Goal: Find specific page/section: Find specific page/section

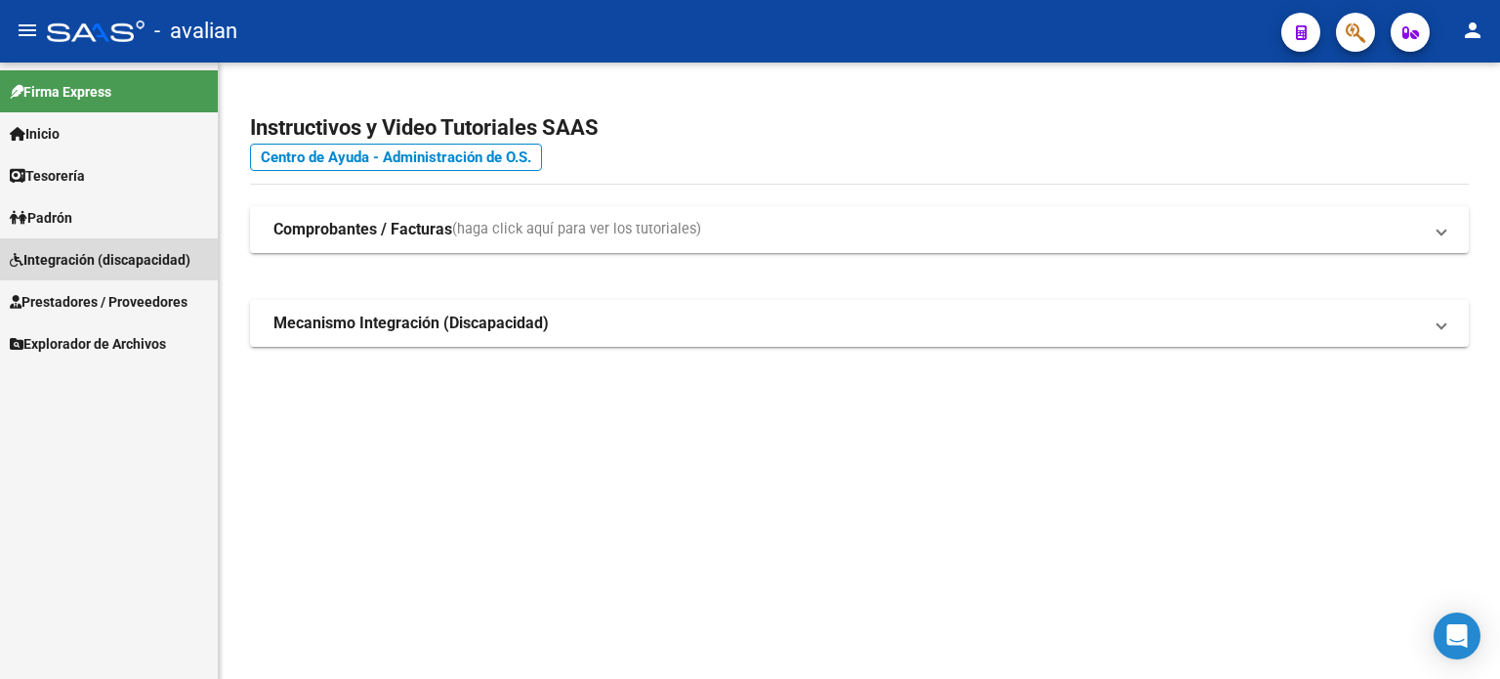
click at [72, 261] on span "Integración (discapacidad)" at bounding box center [100, 259] width 181 height 21
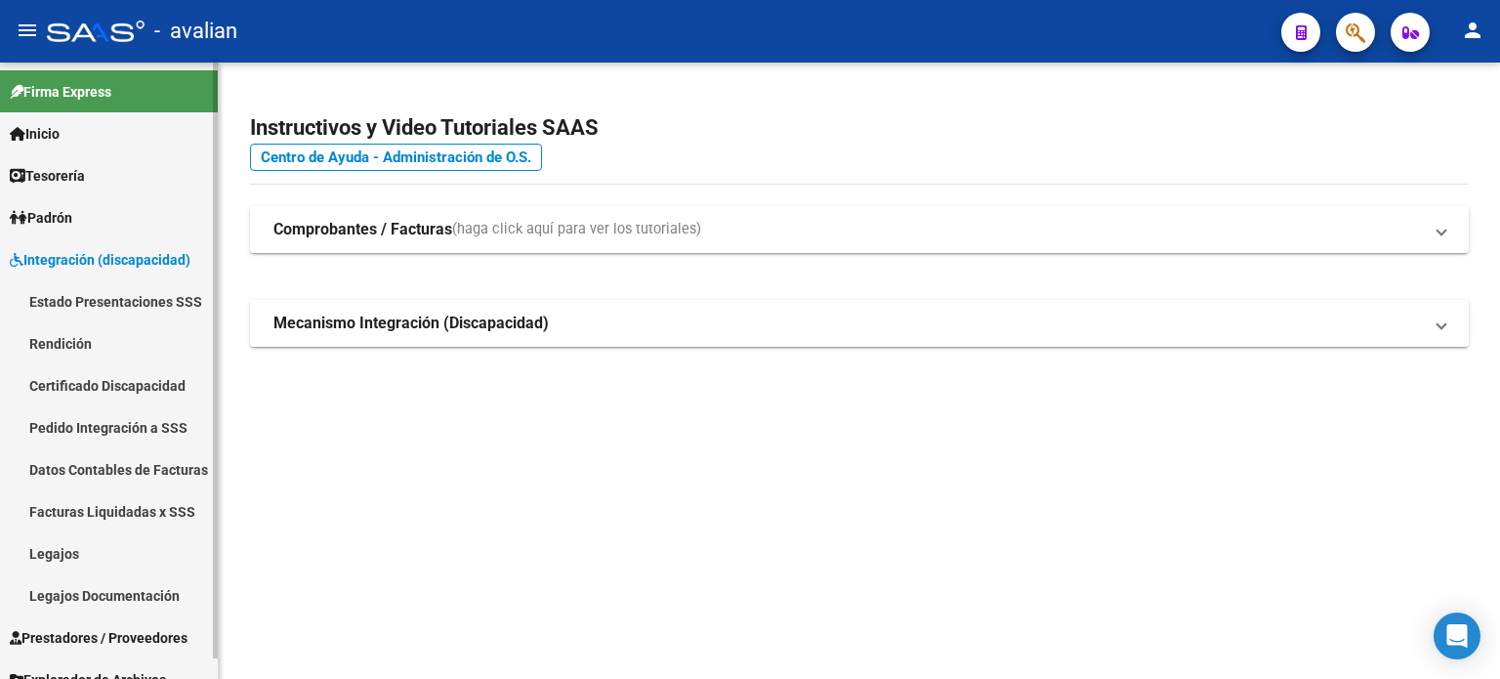
scroll to position [21, 0]
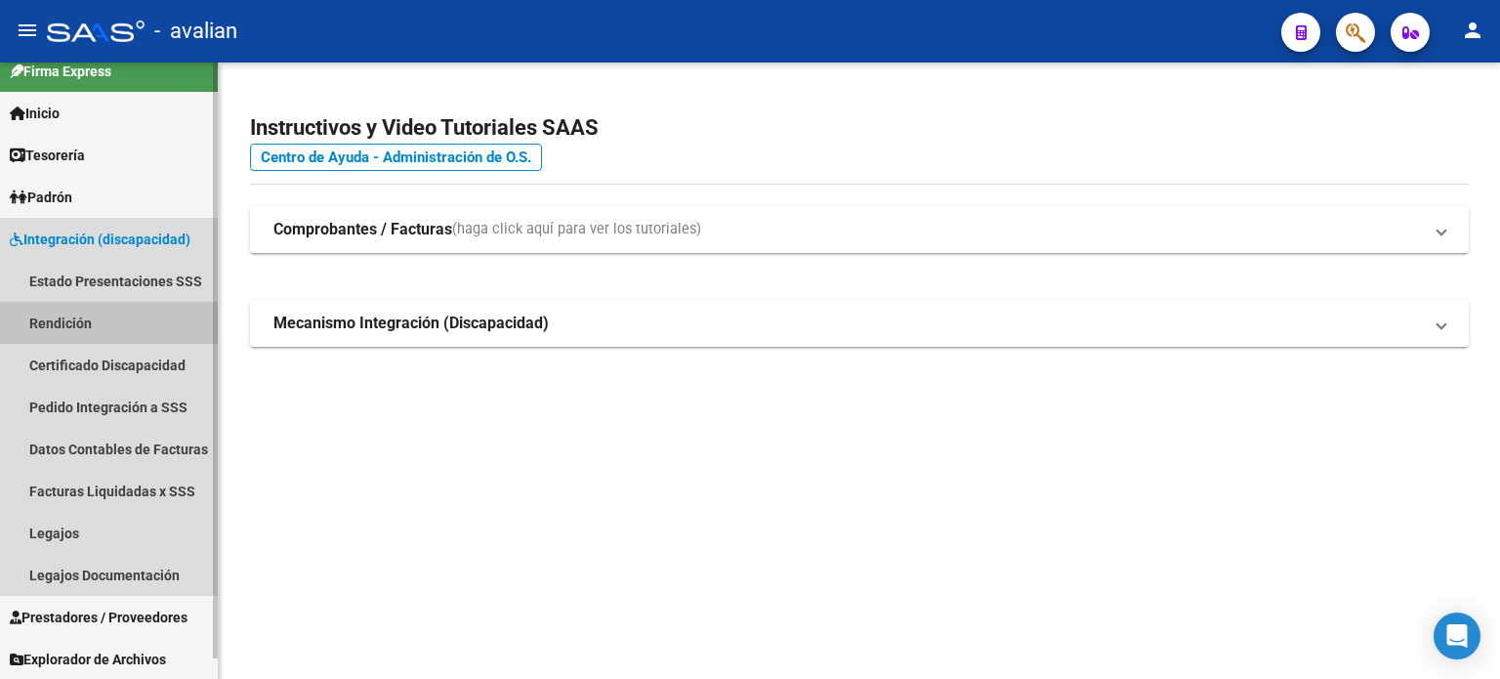
click at [67, 327] on link "Rendición" at bounding box center [109, 323] width 218 height 42
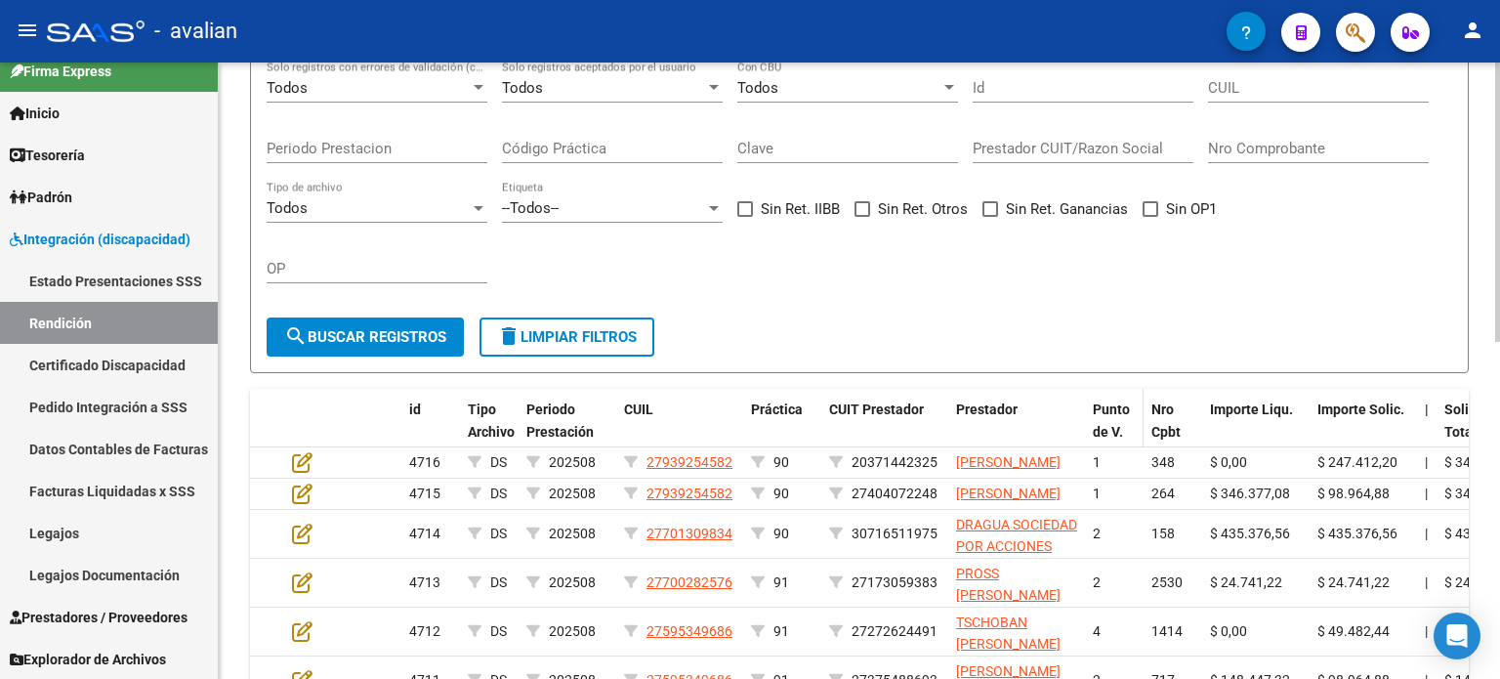
scroll to position [260, 0]
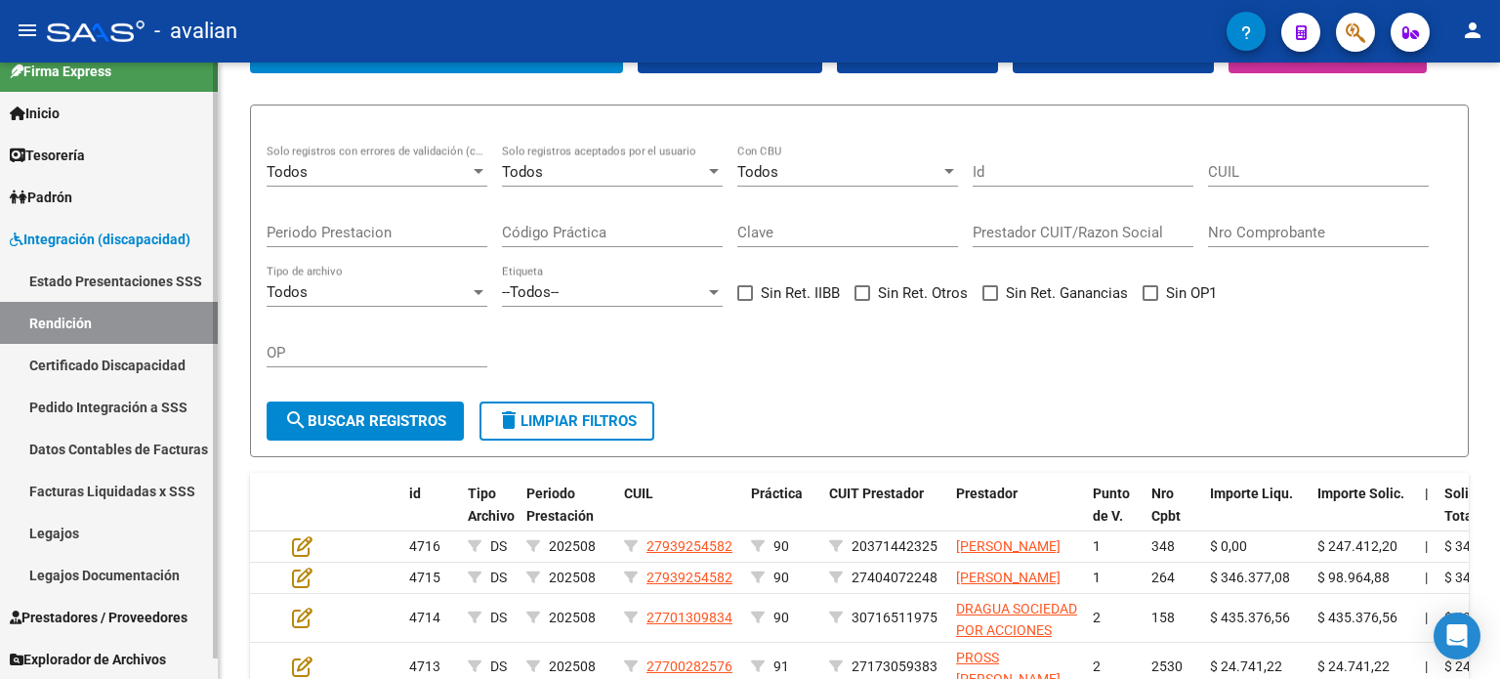
click at [62, 617] on span "Prestadores / Proveedores" at bounding box center [99, 616] width 178 height 21
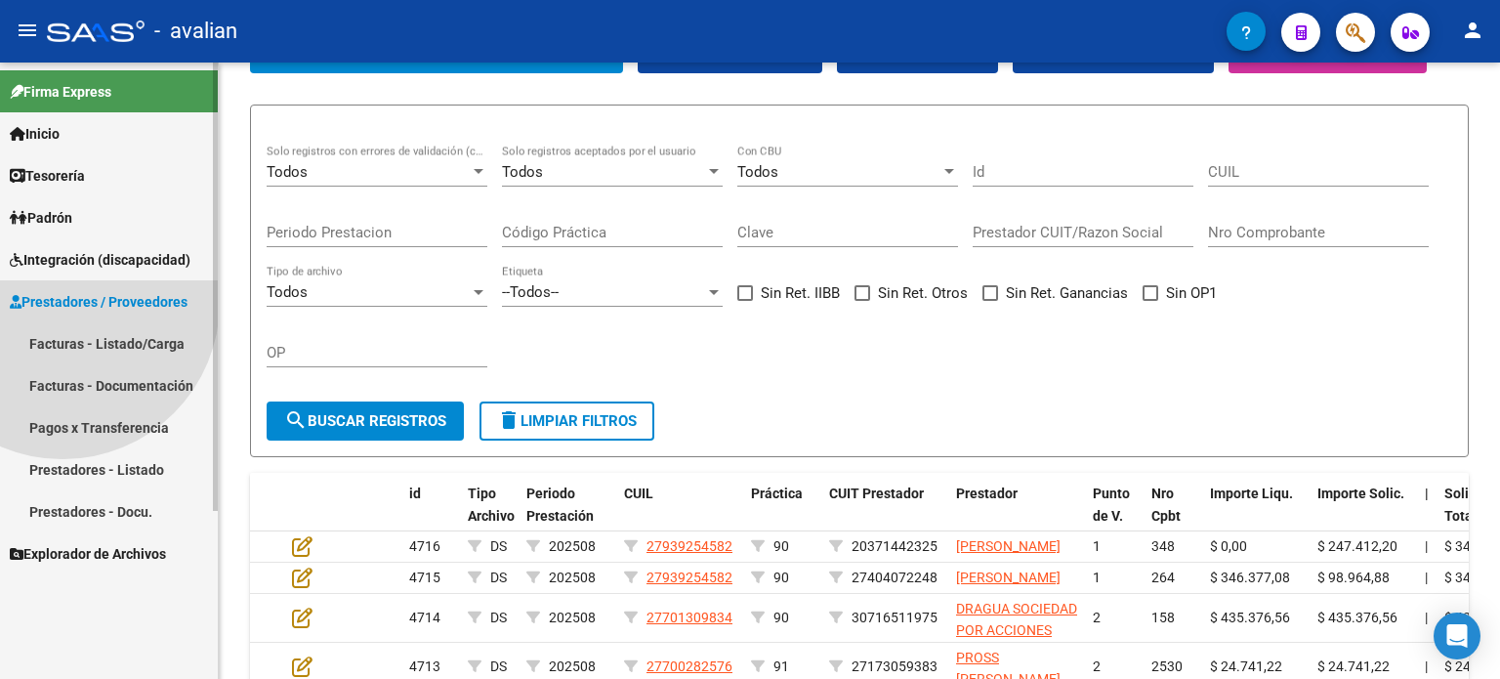
scroll to position [0, 0]
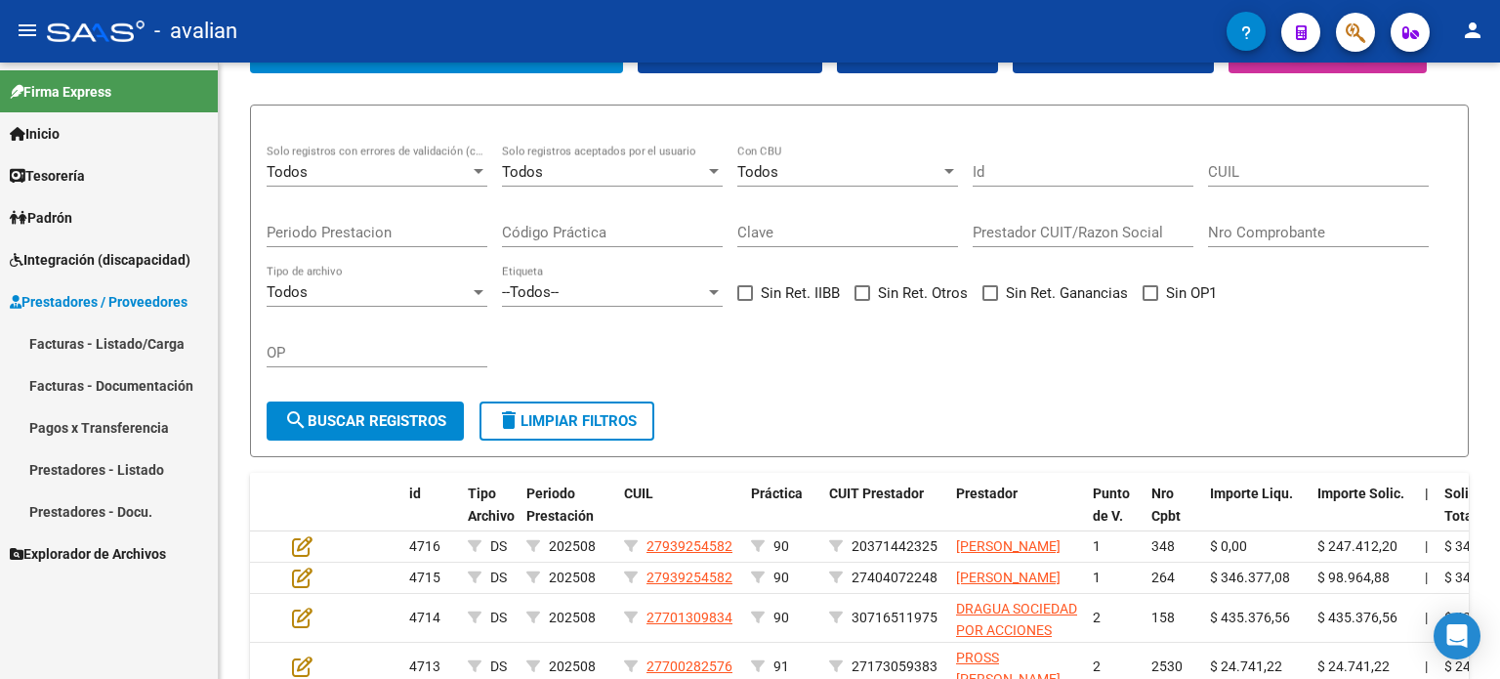
click at [95, 253] on span "Integración (discapacidad)" at bounding box center [100, 259] width 181 height 21
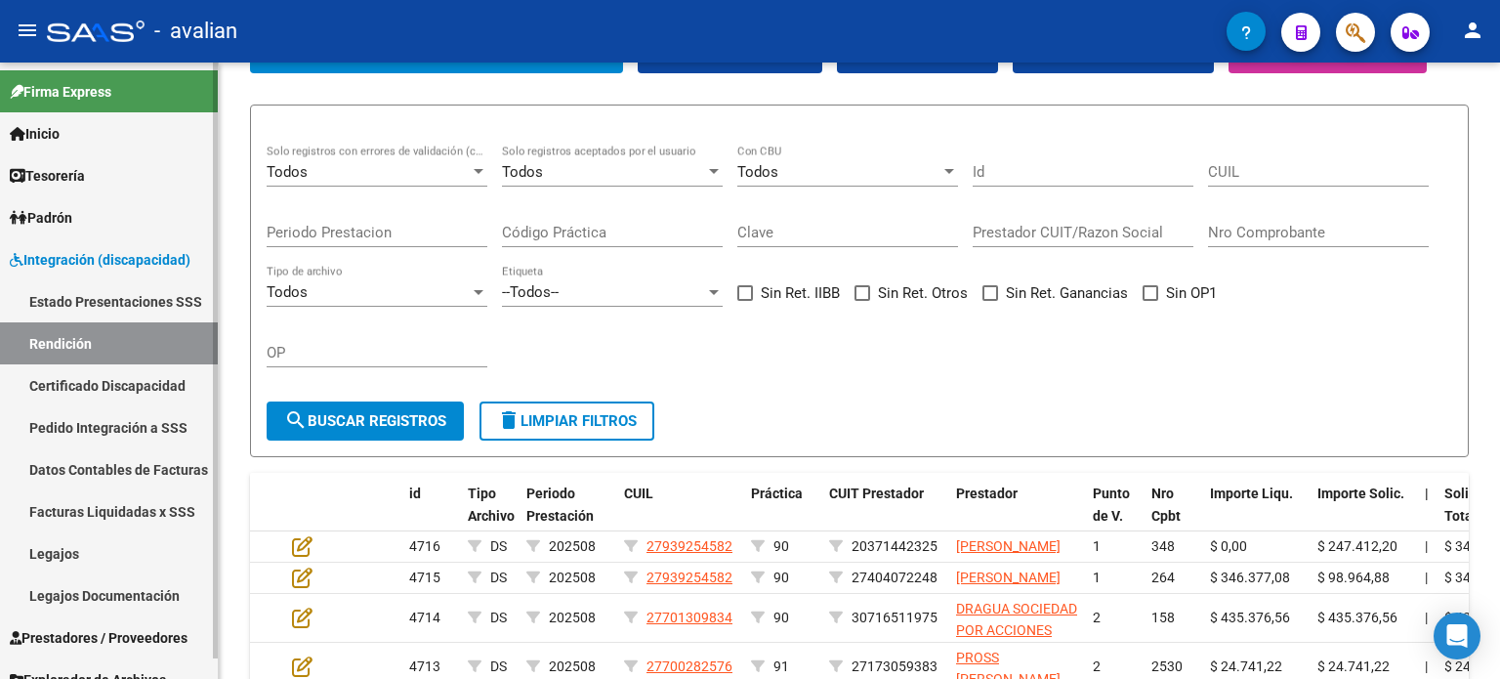
click at [109, 427] on link "Pedido Integración a SSS" at bounding box center [109, 427] width 218 height 42
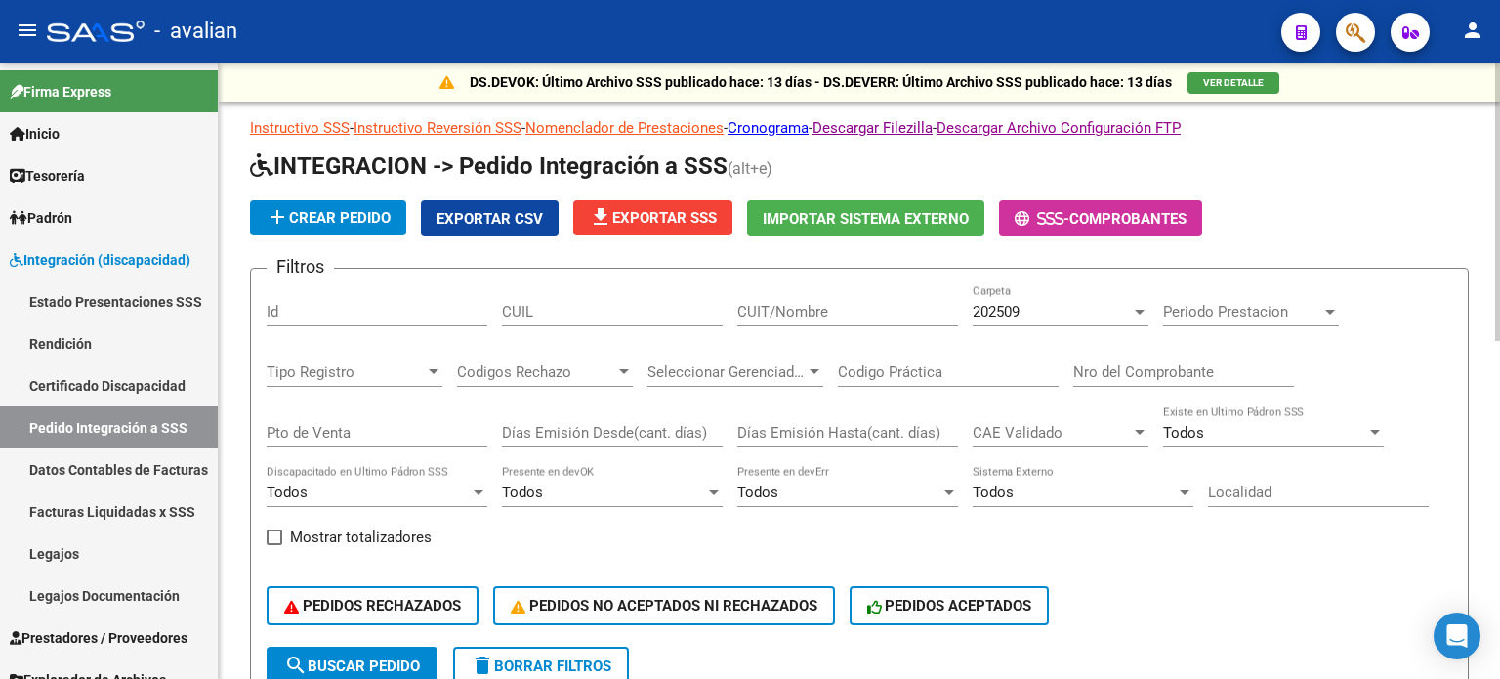
click at [603, 223] on mat-icon "file_download" at bounding box center [600, 216] width 23 height 23
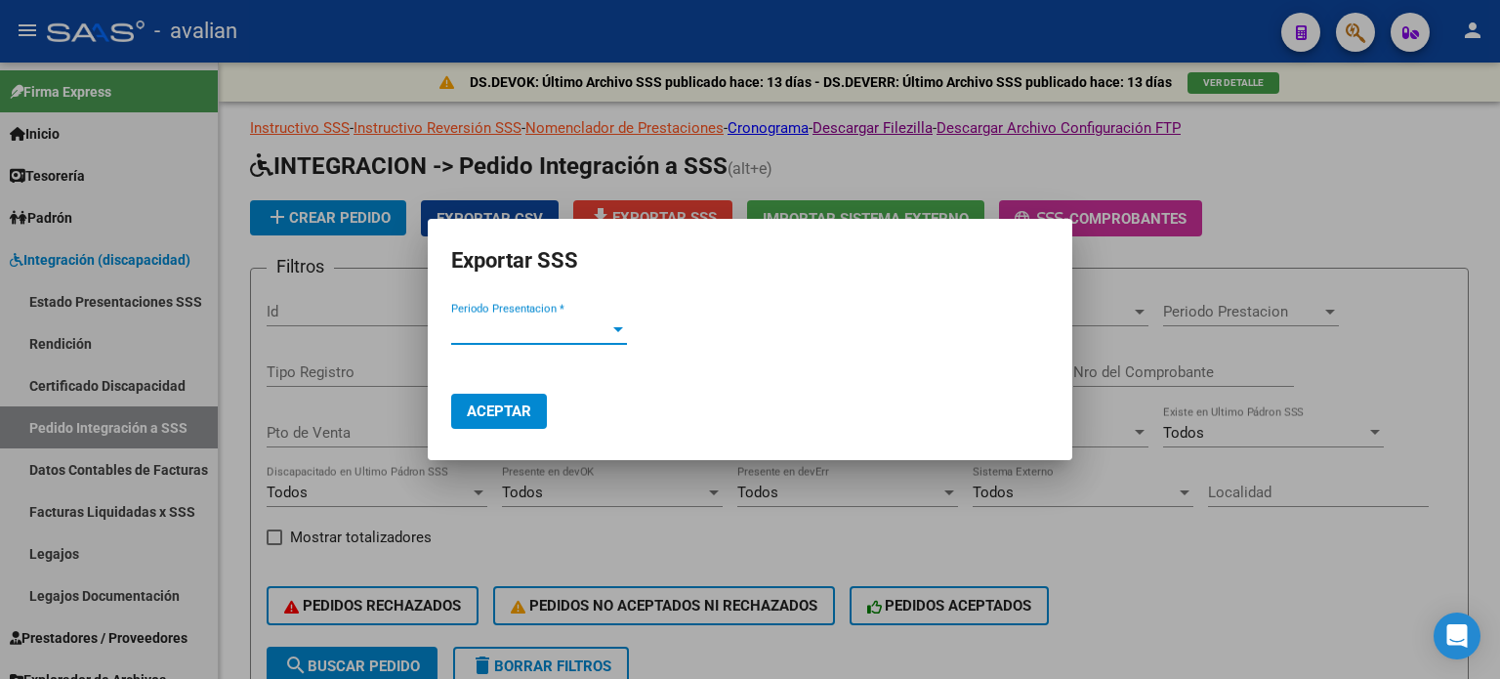
click at [543, 333] on span "Periodo Presentacion *" at bounding box center [530, 329] width 158 height 18
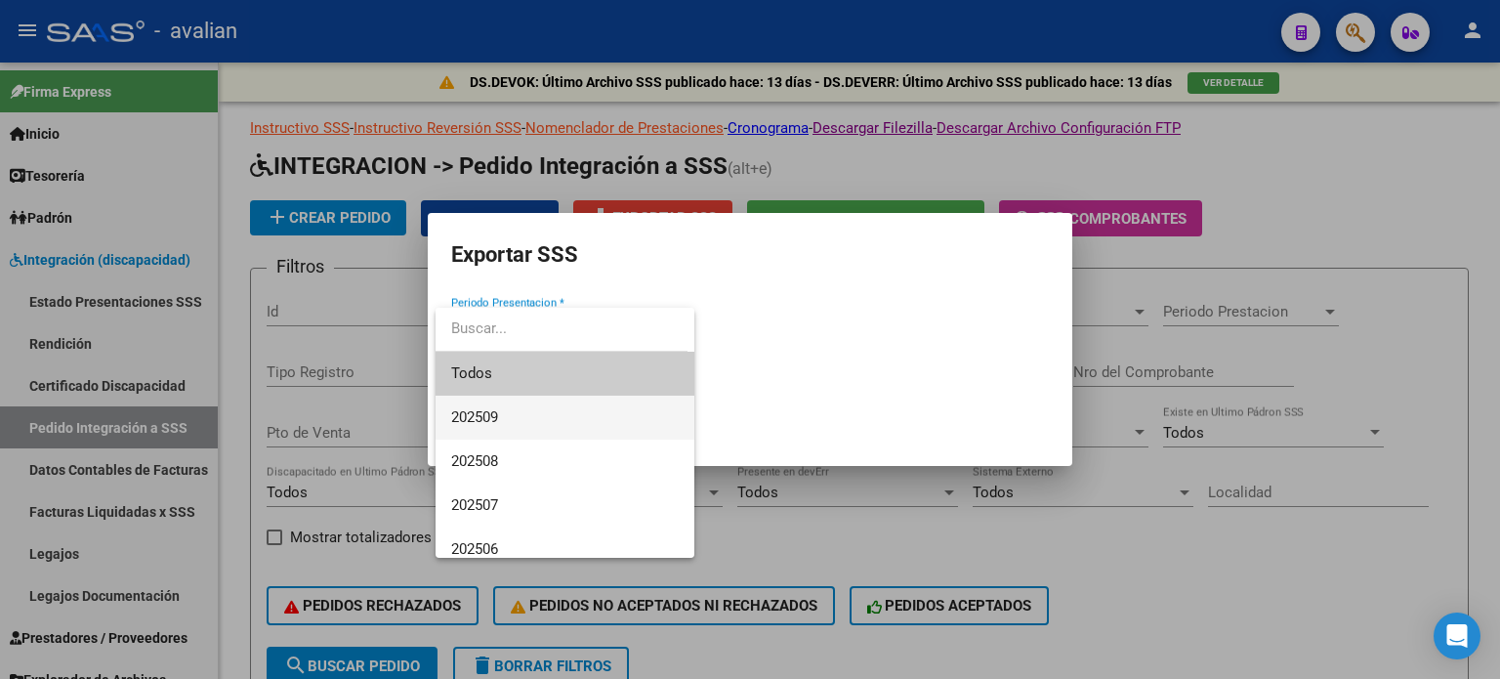
click at [509, 410] on span "202509" at bounding box center [564, 417] width 227 height 44
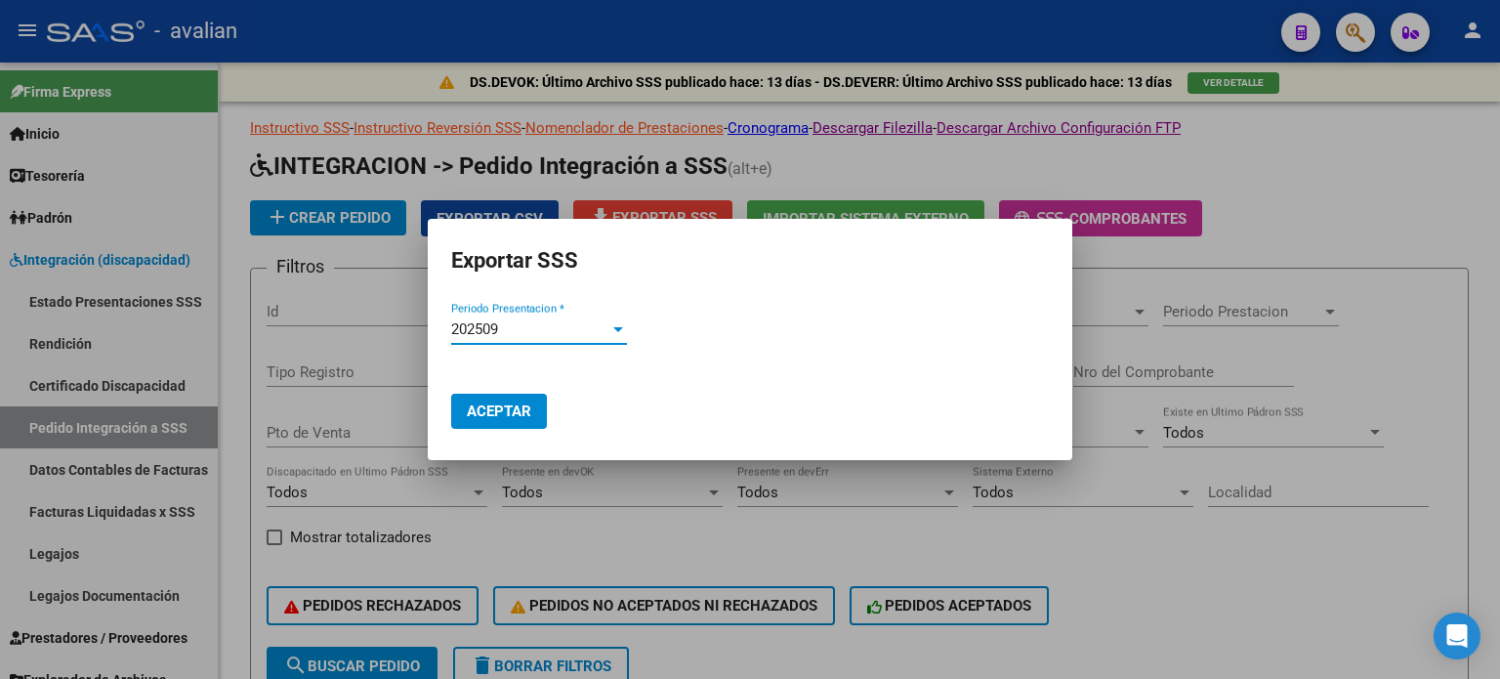
click at [504, 410] on span "Aceptar" at bounding box center [499, 411] width 64 height 18
click at [1004, 39] on div at bounding box center [750, 339] width 1500 height 679
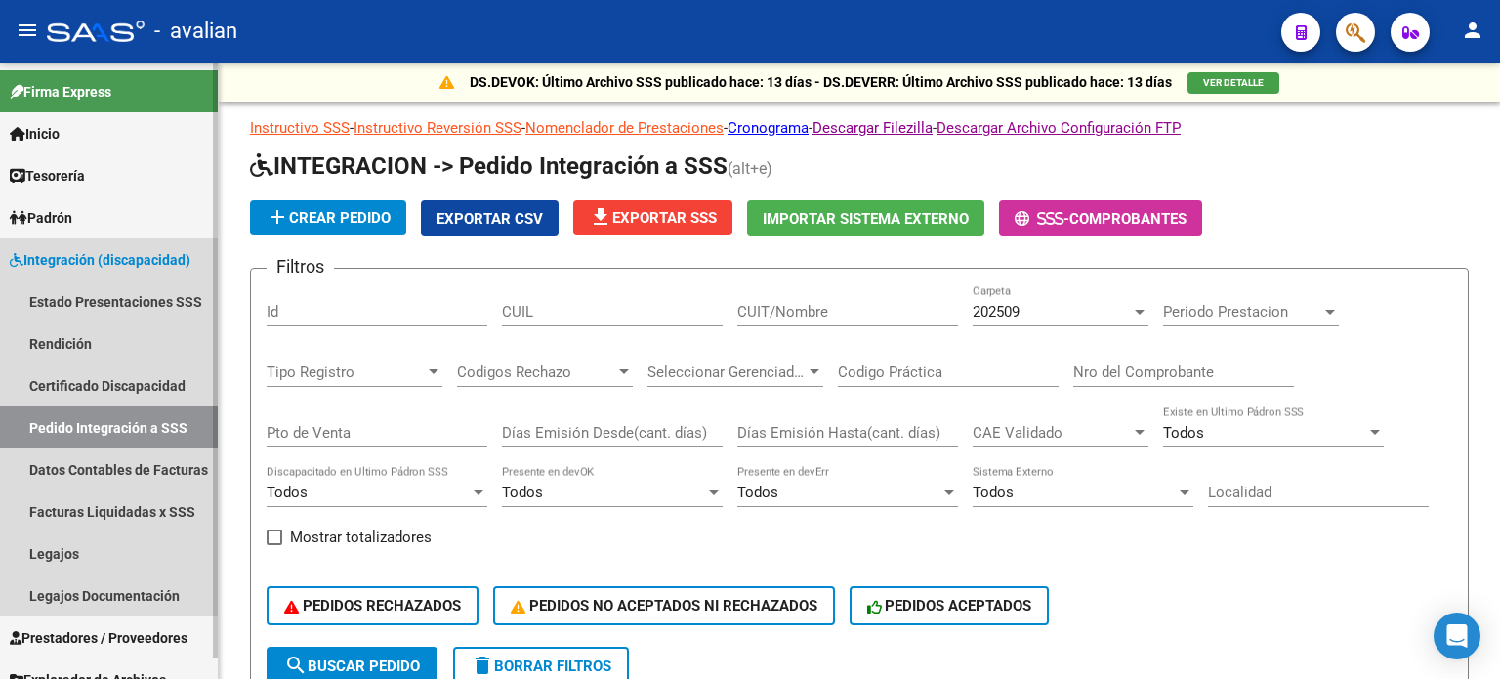
click at [102, 432] on link "Pedido Integración a SSS" at bounding box center [109, 427] width 218 height 42
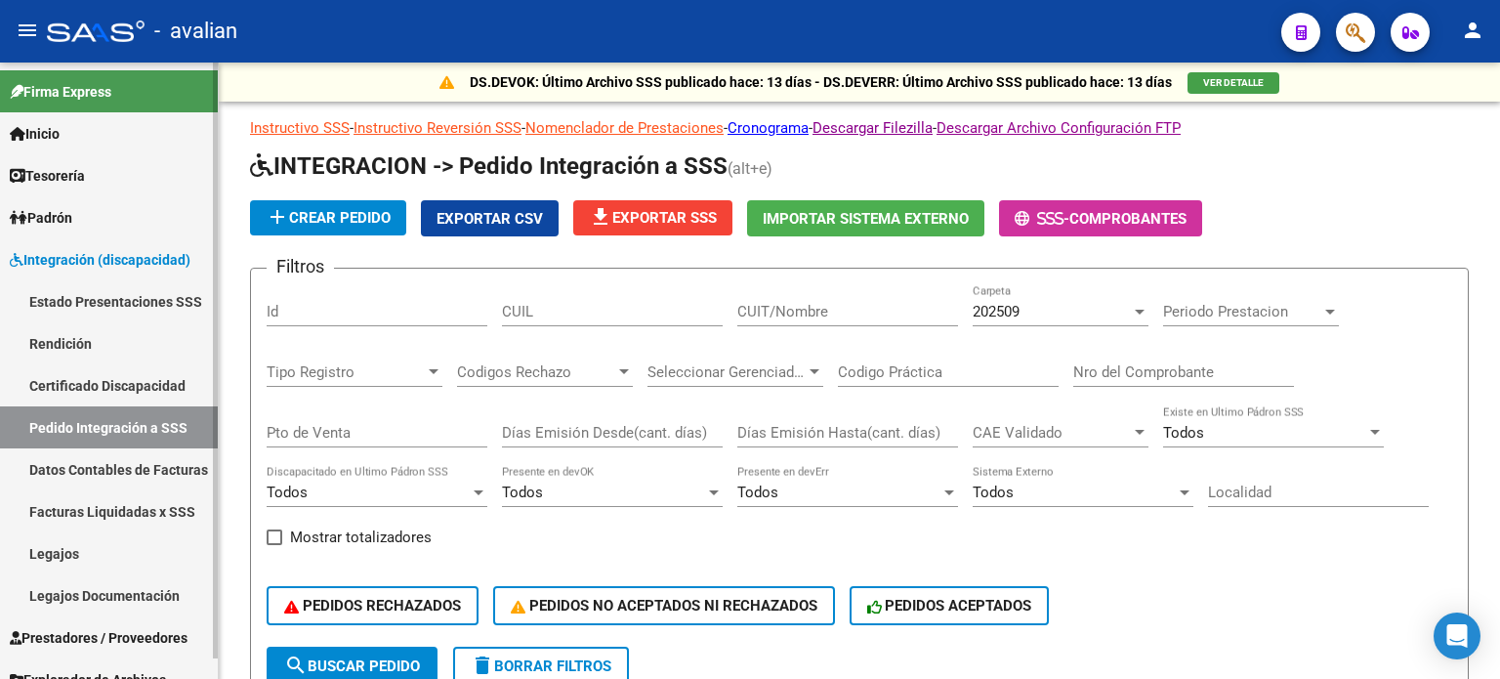
click at [62, 254] on span "Integración (discapacidad)" at bounding box center [100, 259] width 181 height 21
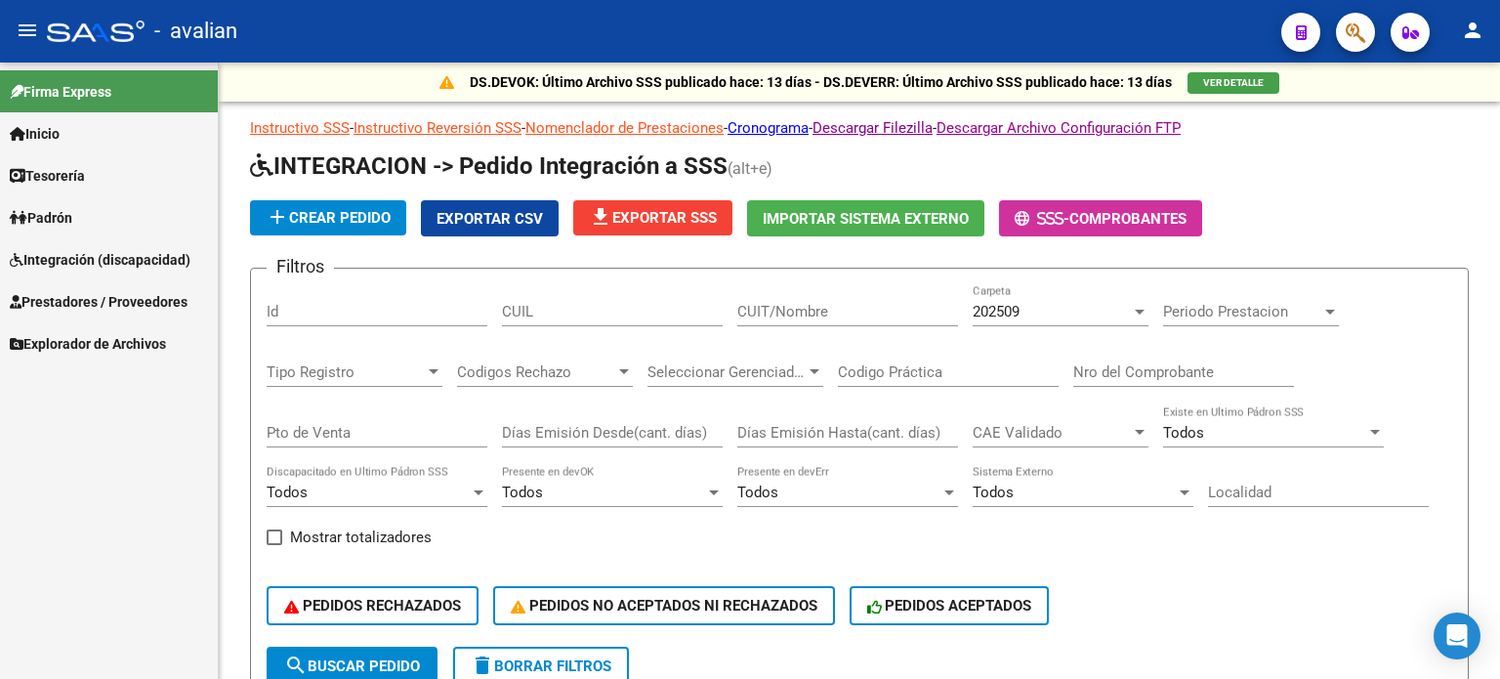
click at [82, 249] on span "Integración (discapacidad)" at bounding box center [100, 259] width 181 height 21
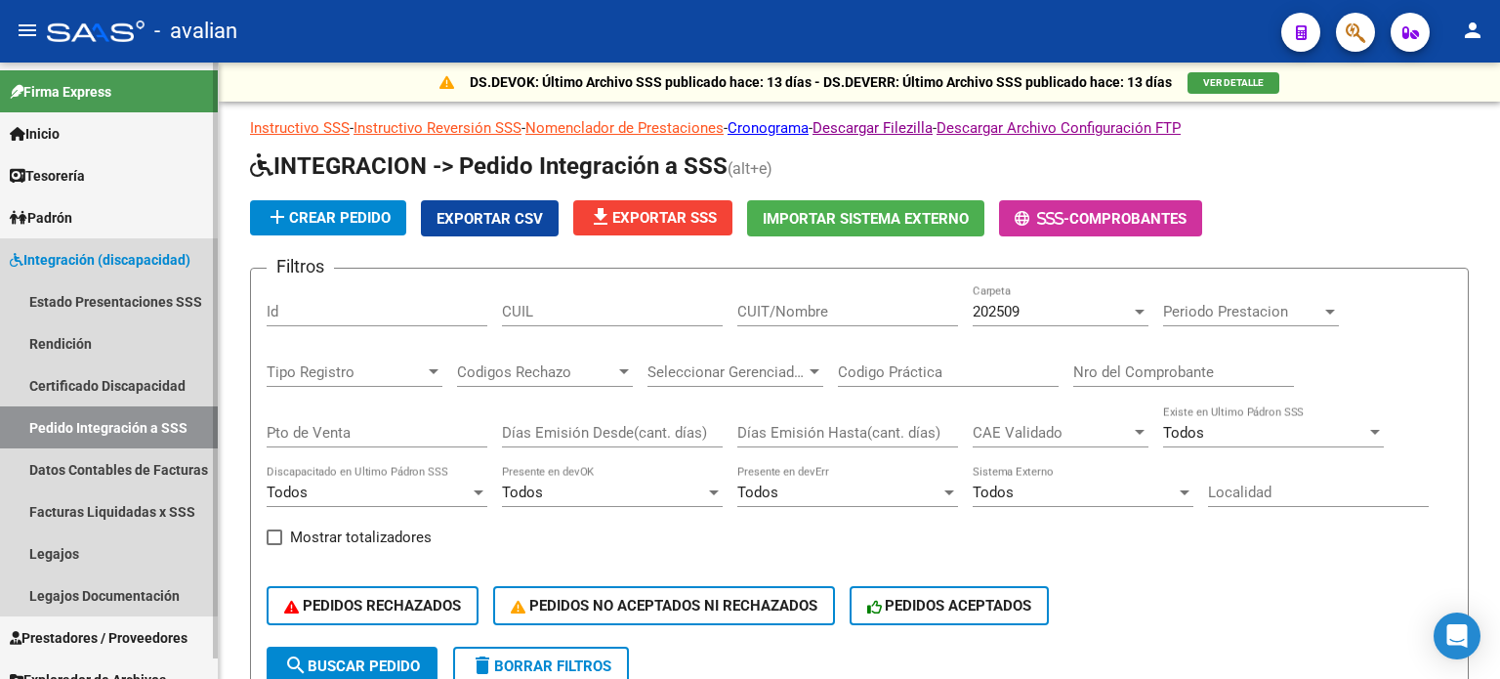
click at [57, 256] on span "Integración (discapacidad)" at bounding box center [100, 259] width 181 height 21
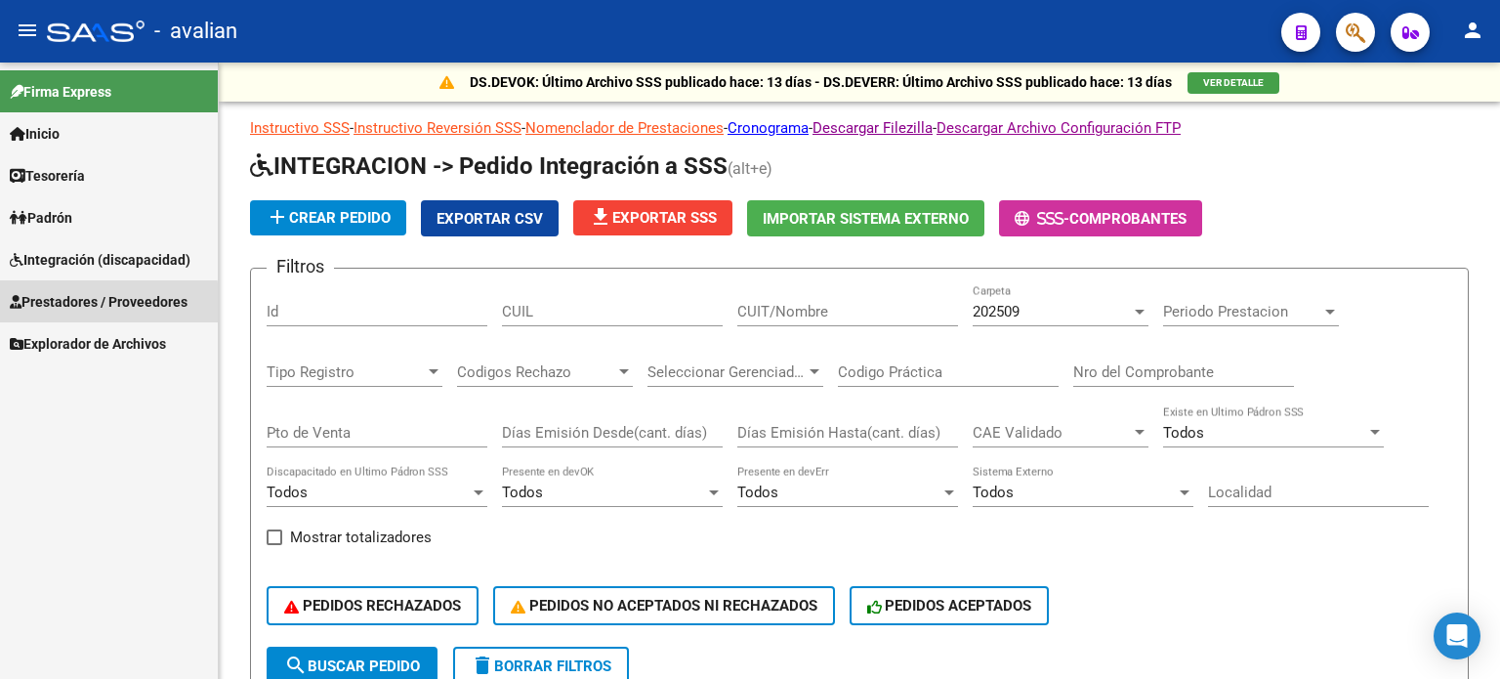
click at [65, 306] on span "Prestadores / Proveedores" at bounding box center [99, 301] width 178 height 21
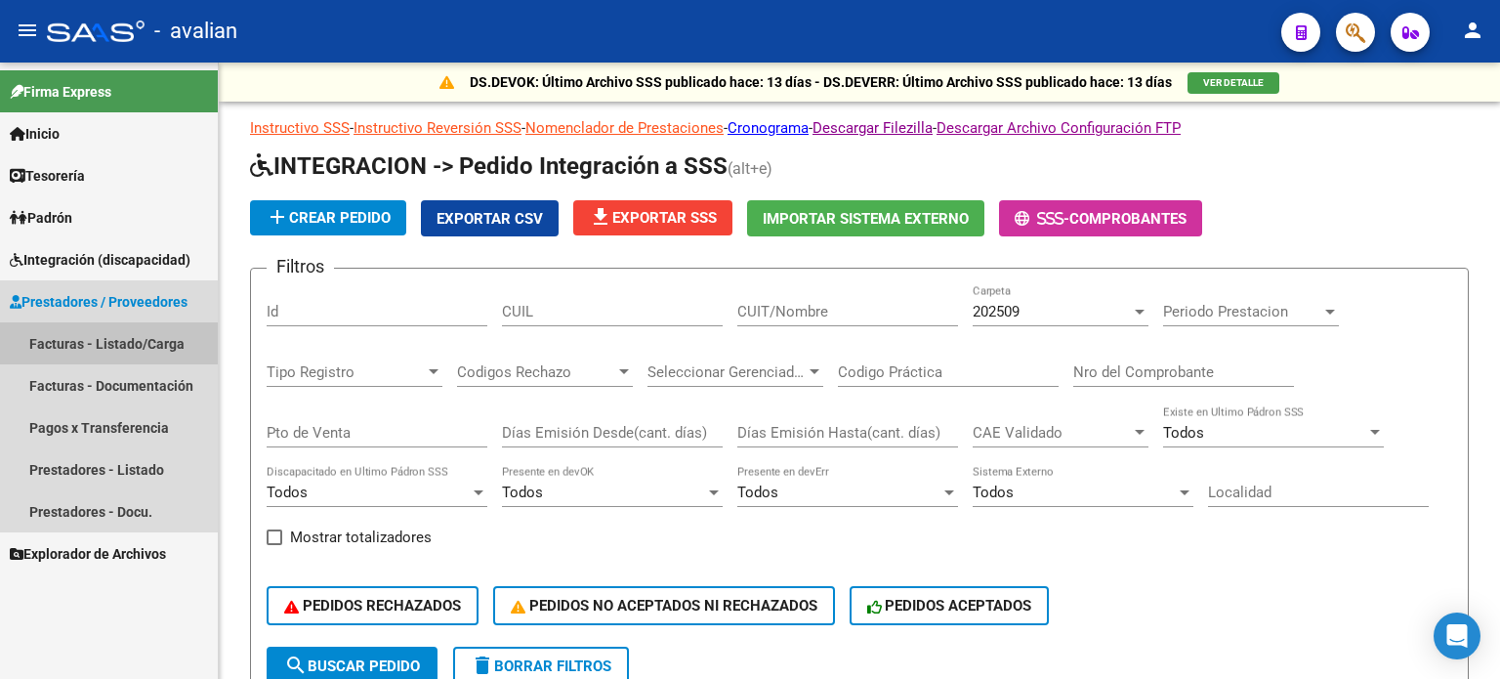
click at [78, 331] on link "Facturas - Listado/Carga" at bounding box center [109, 343] width 218 height 42
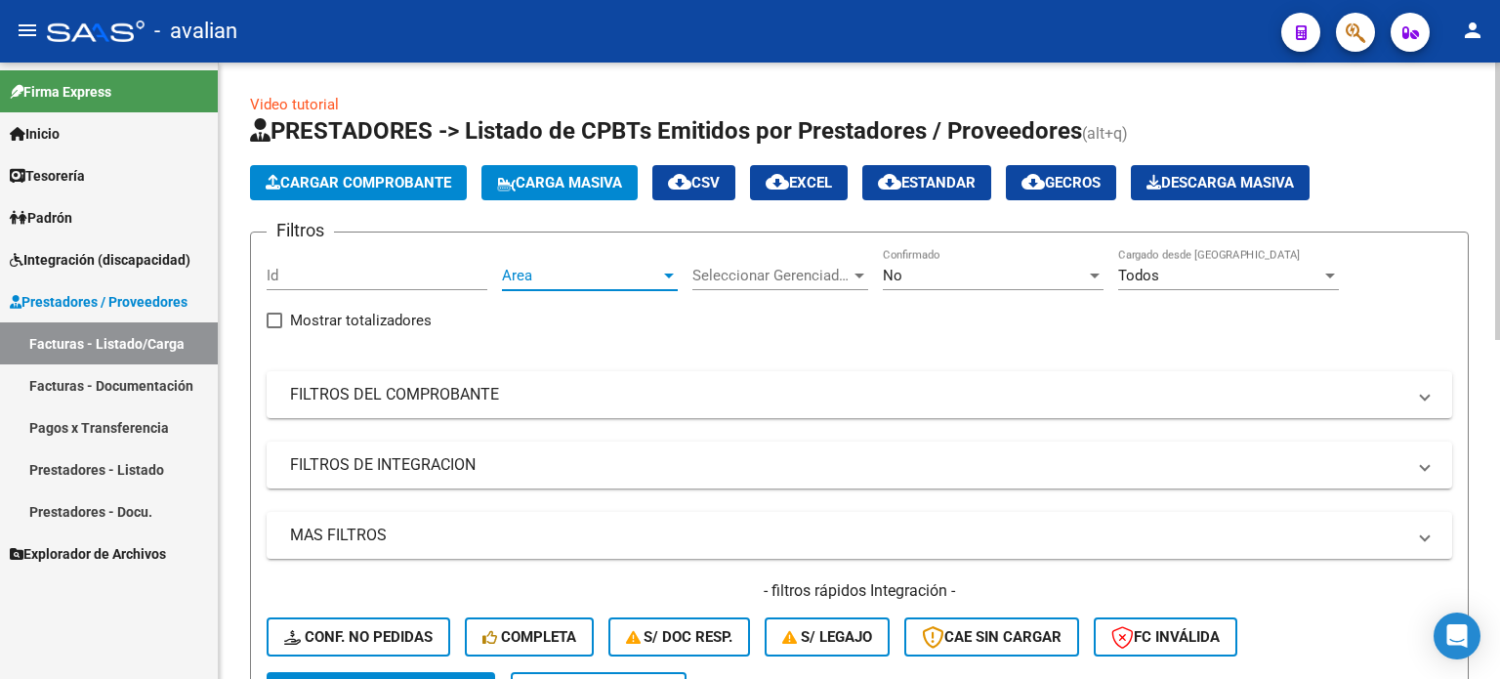
click at [551, 276] on span "Area" at bounding box center [581, 276] width 158 height 18
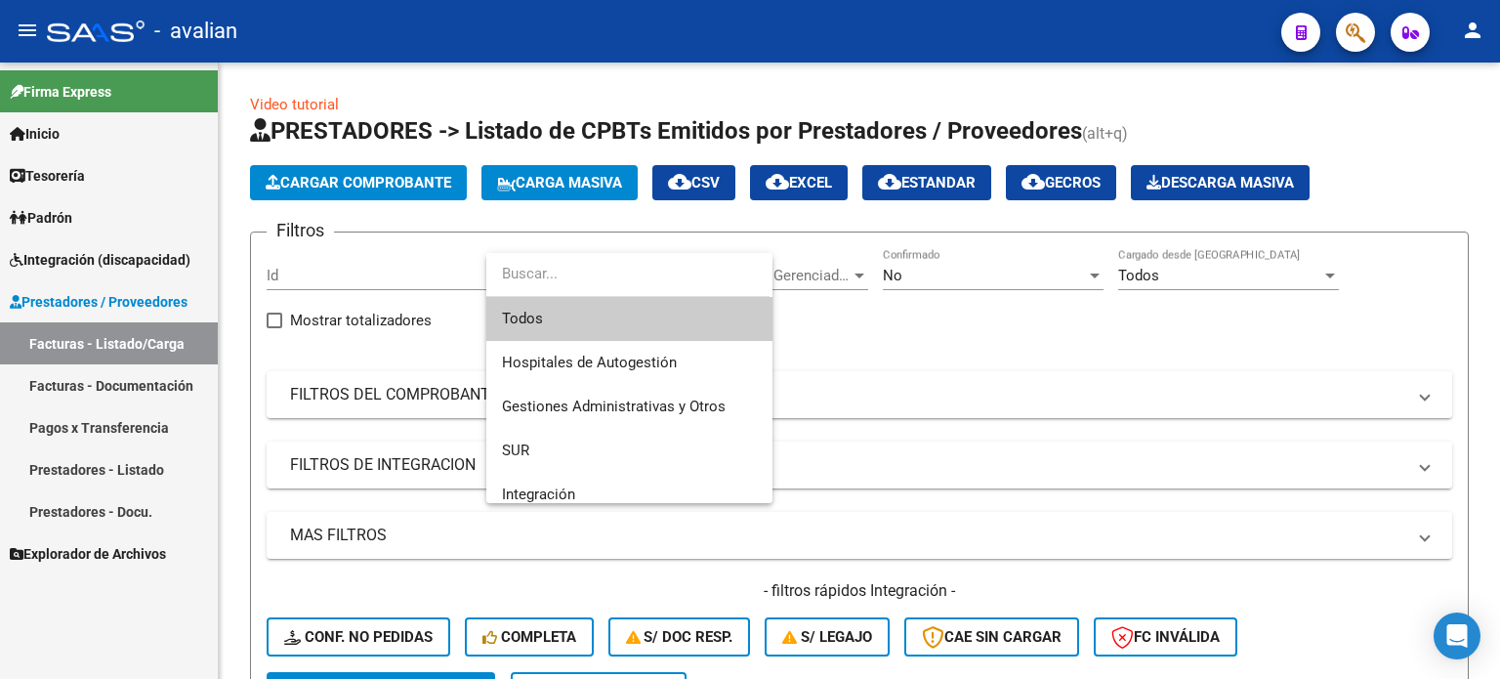
click at [1074, 397] on div at bounding box center [750, 339] width 1500 height 679
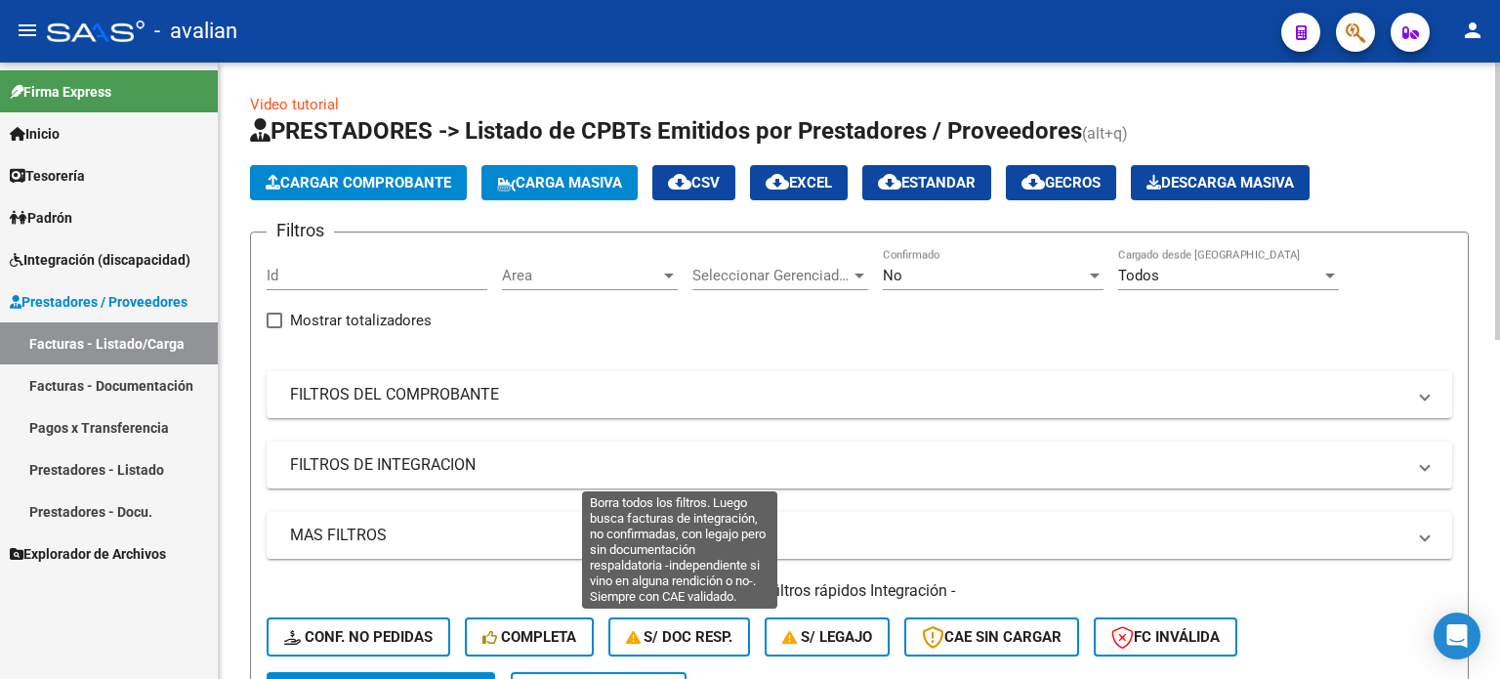
click at [681, 628] on span "S/ Doc Resp." at bounding box center [679, 637] width 107 height 18
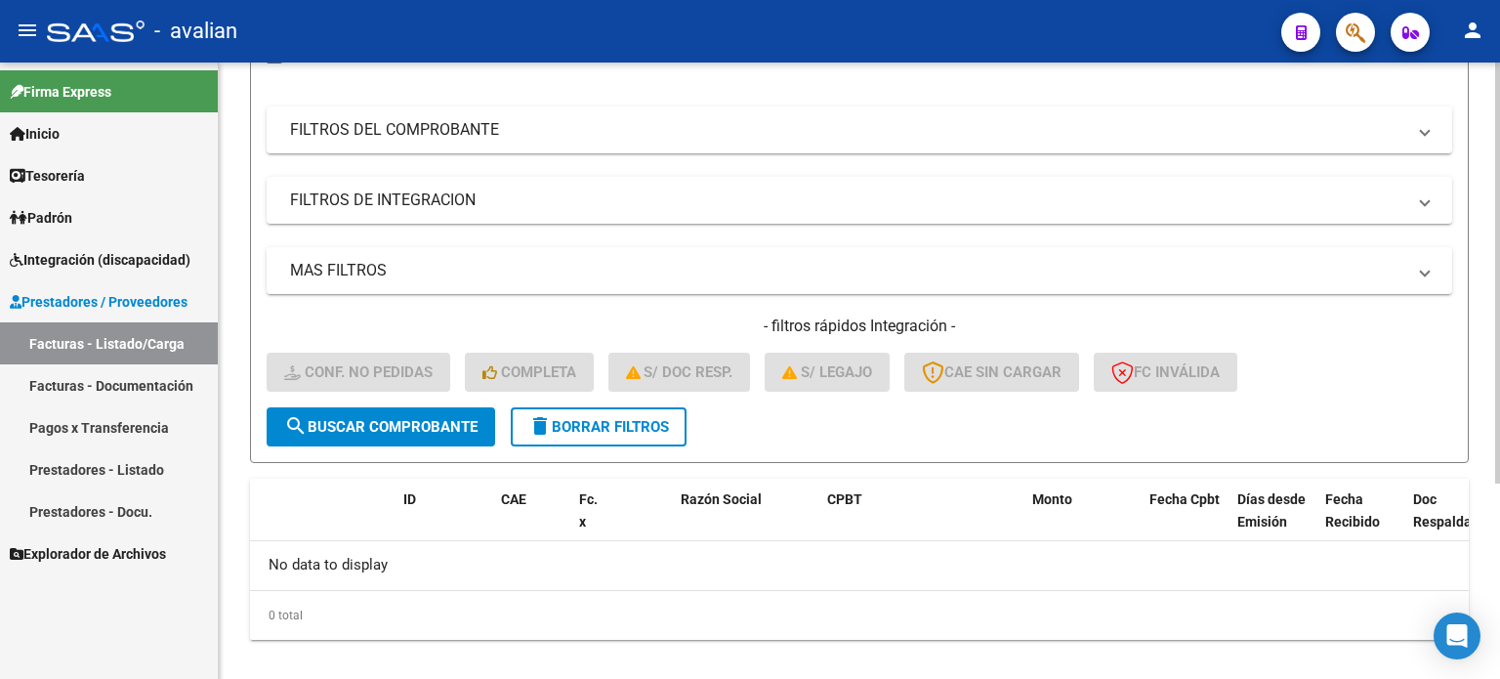
scroll to position [284, 0]
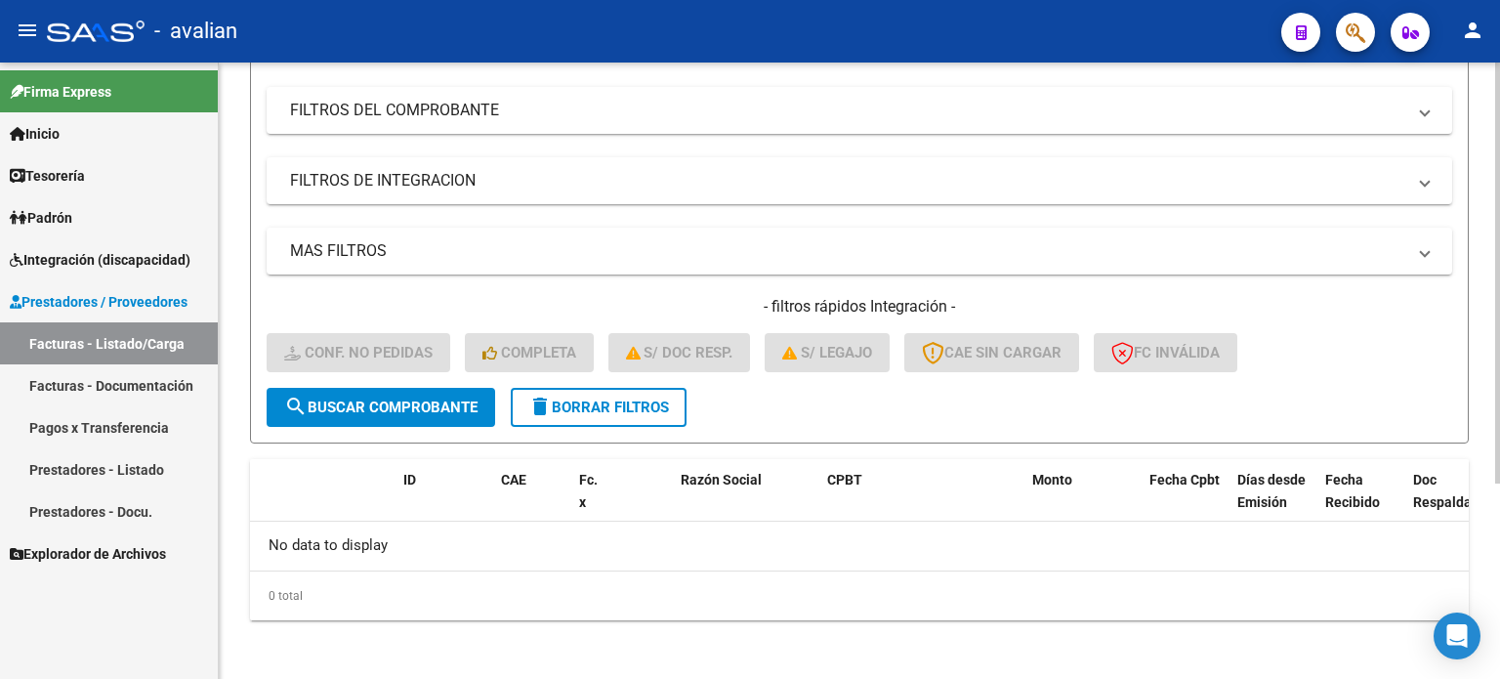
click at [599, 393] on button "delete Borrar Filtros" at bounding box center [599, 407] width 176 height 39
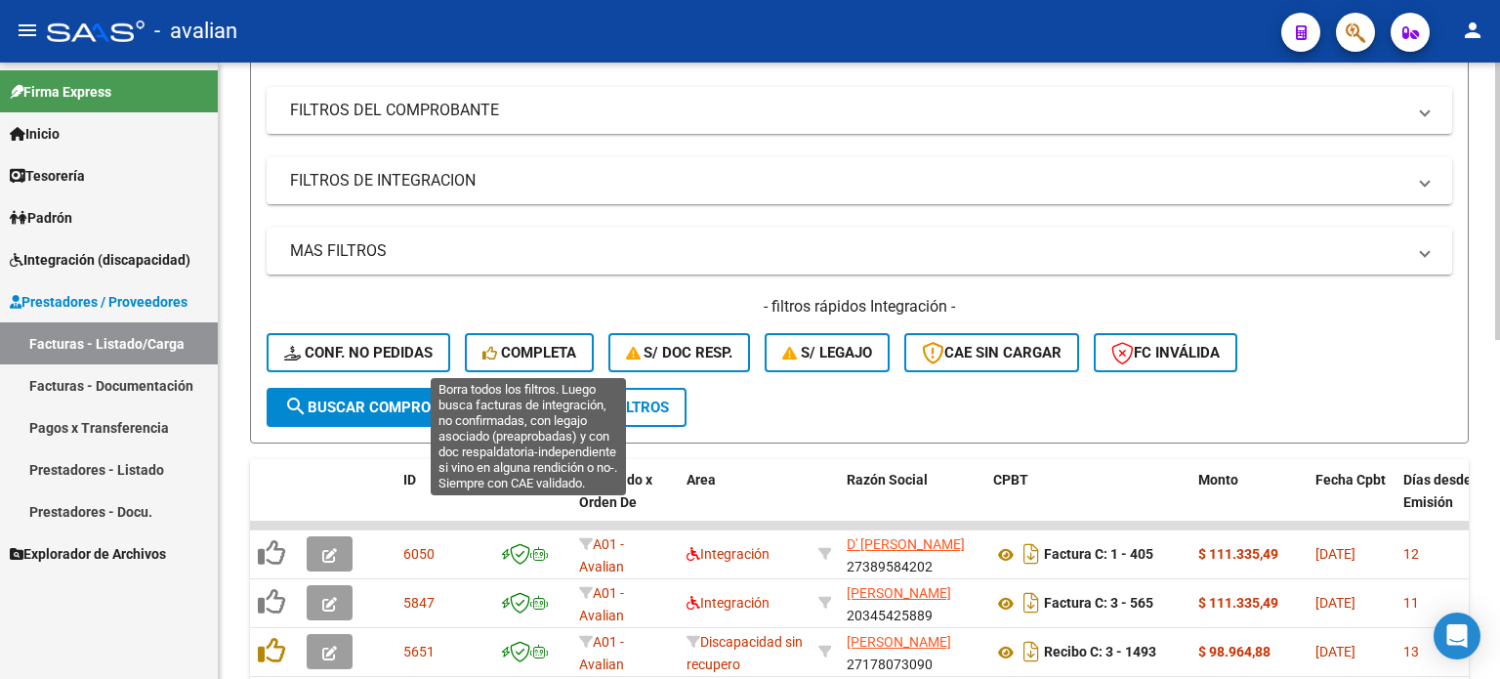
click at [551, 344] on span "Completa" at bounding box center [529, 353] width 94 height 18
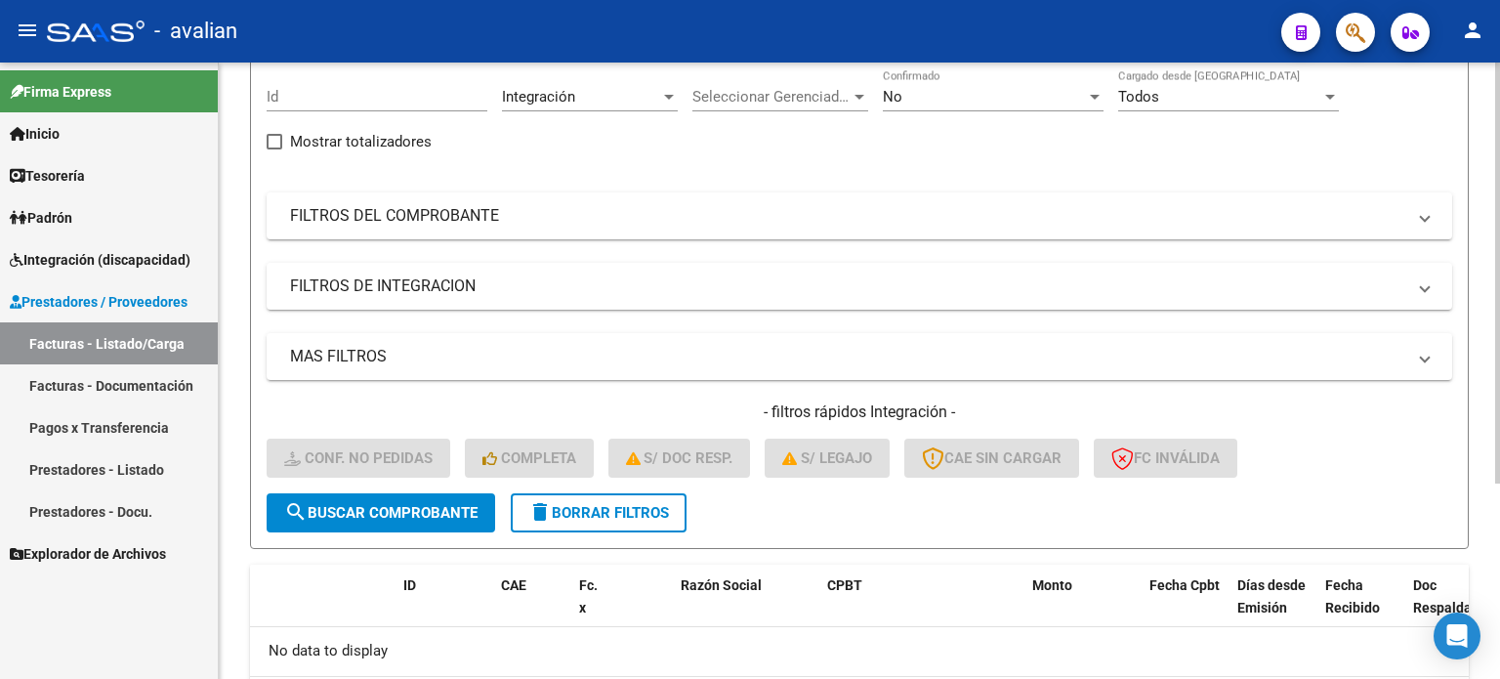
scroll to position [0, 0]
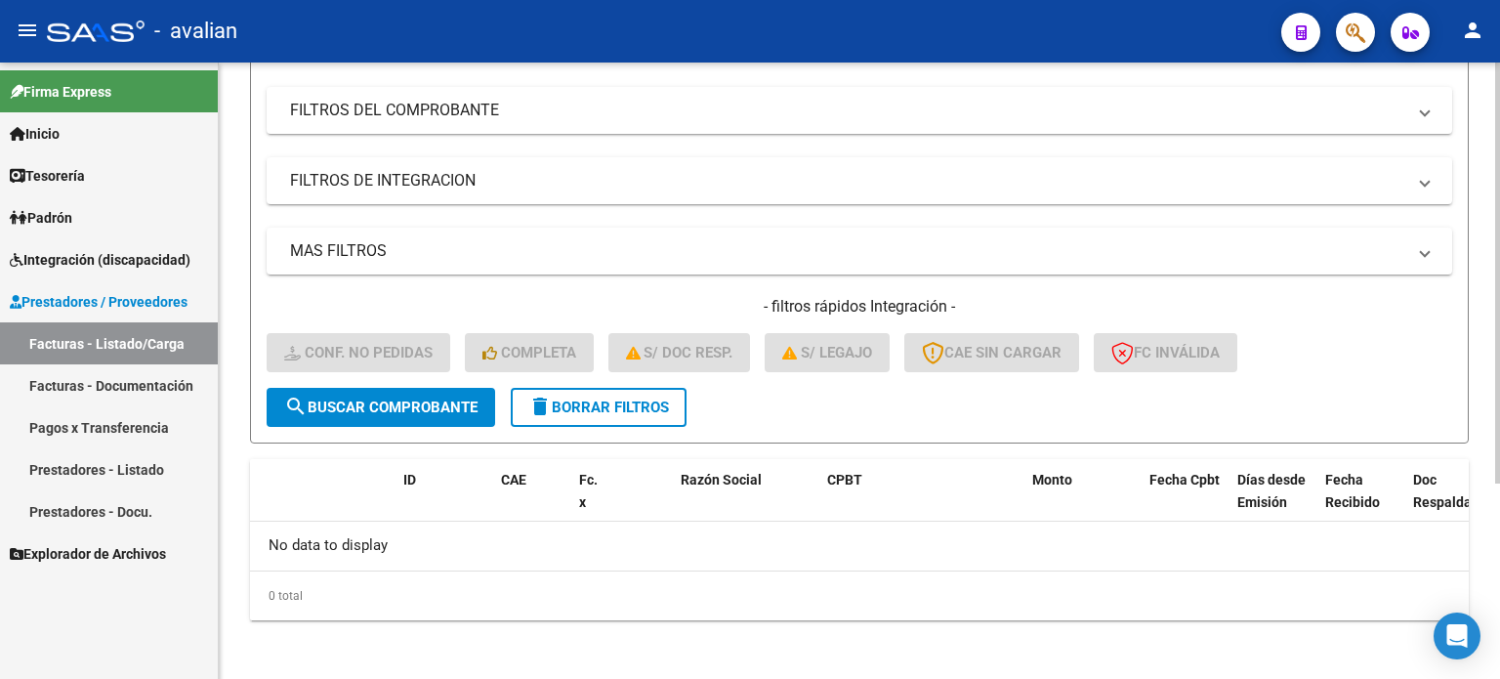
click at [600, 401] on span "delete Borrar Filtros" at bounding box center [598, 407] width 141 height 18
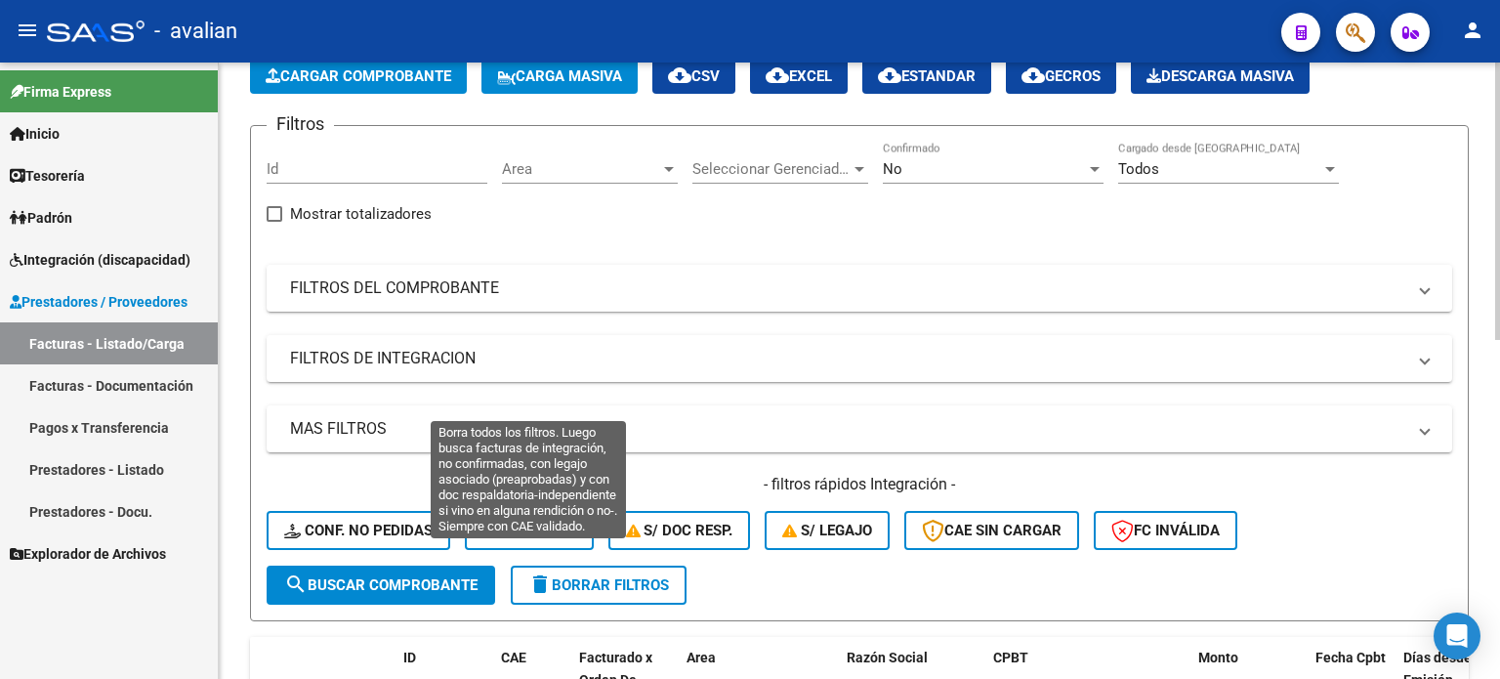
scroll to position [325, 0]
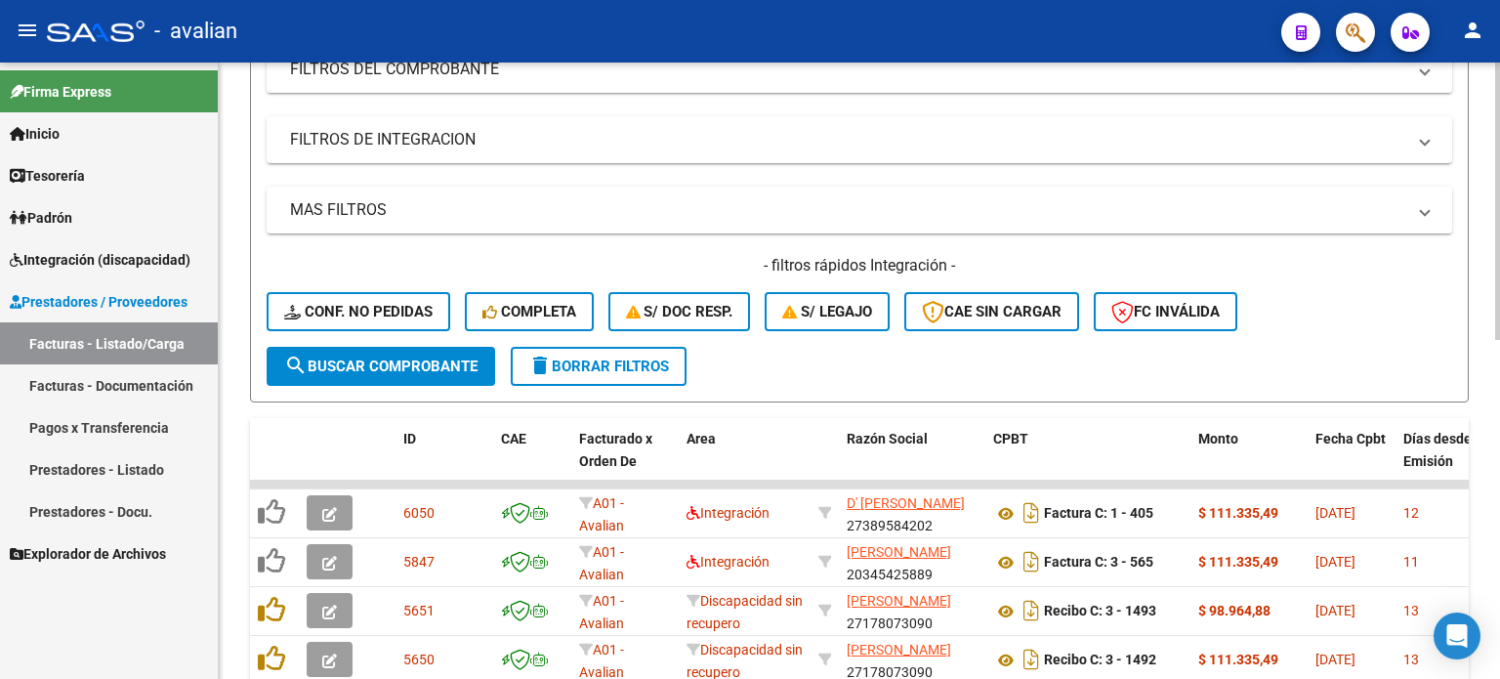
click at [420, 323] on button "Conf. no pedidas" at bounding box center [359, 311] width 184 height 39
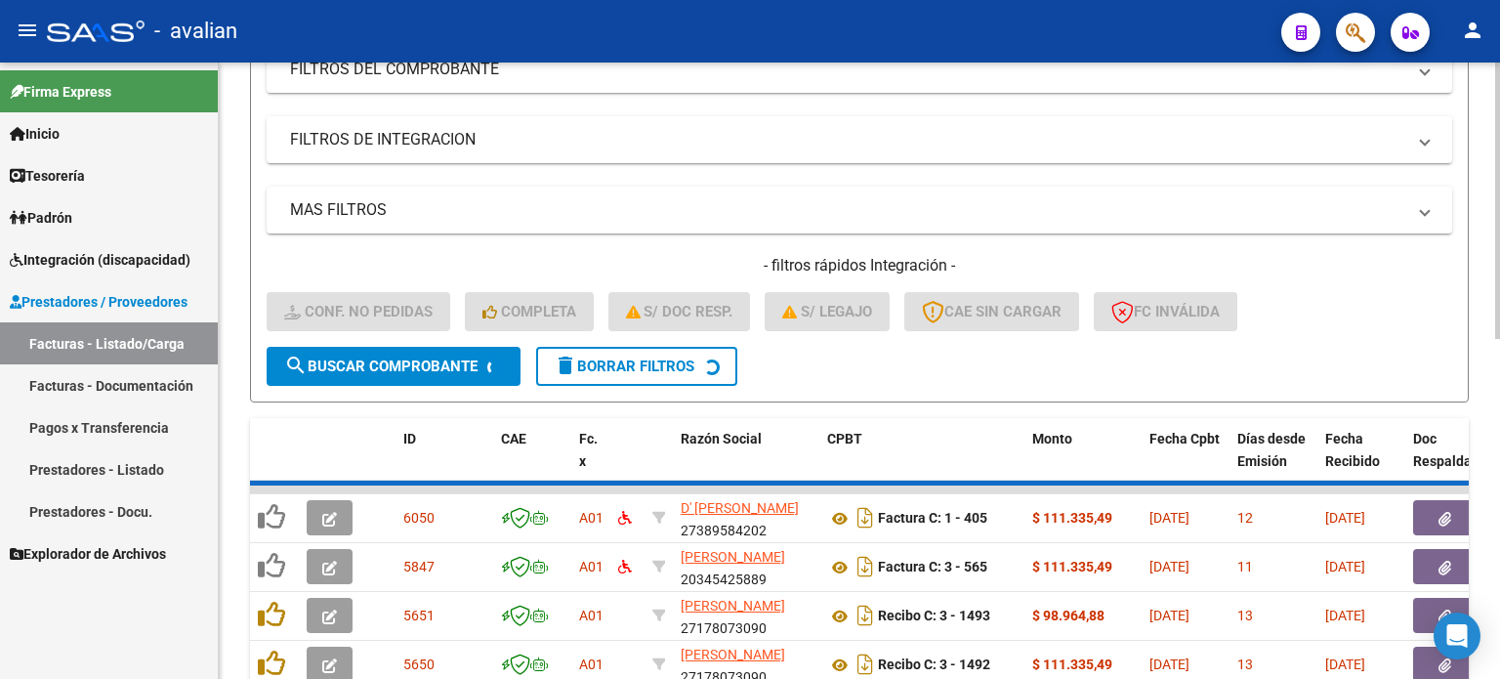
scroll to position [284, 0]
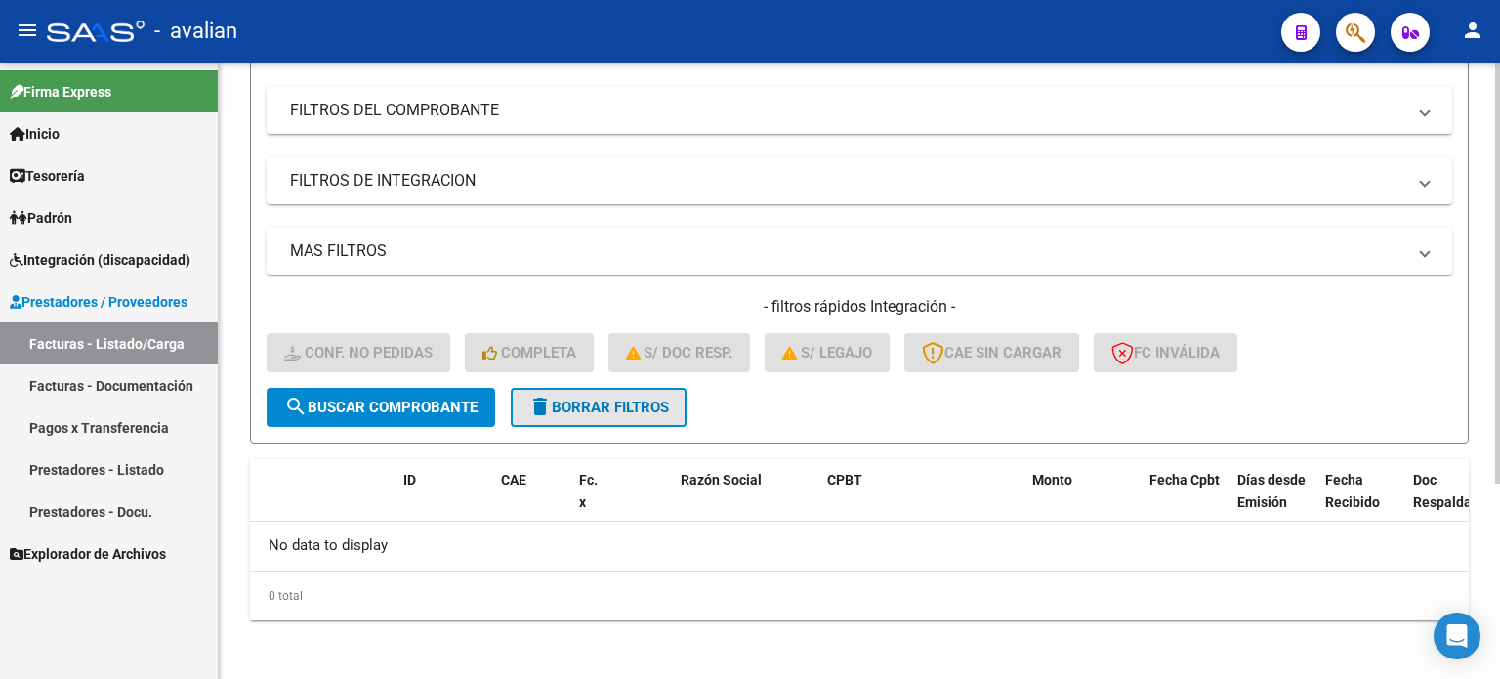
click at [643, 390] on button "delete Borrar Filtros" at bounding box center [599, 407] width 176 height 39
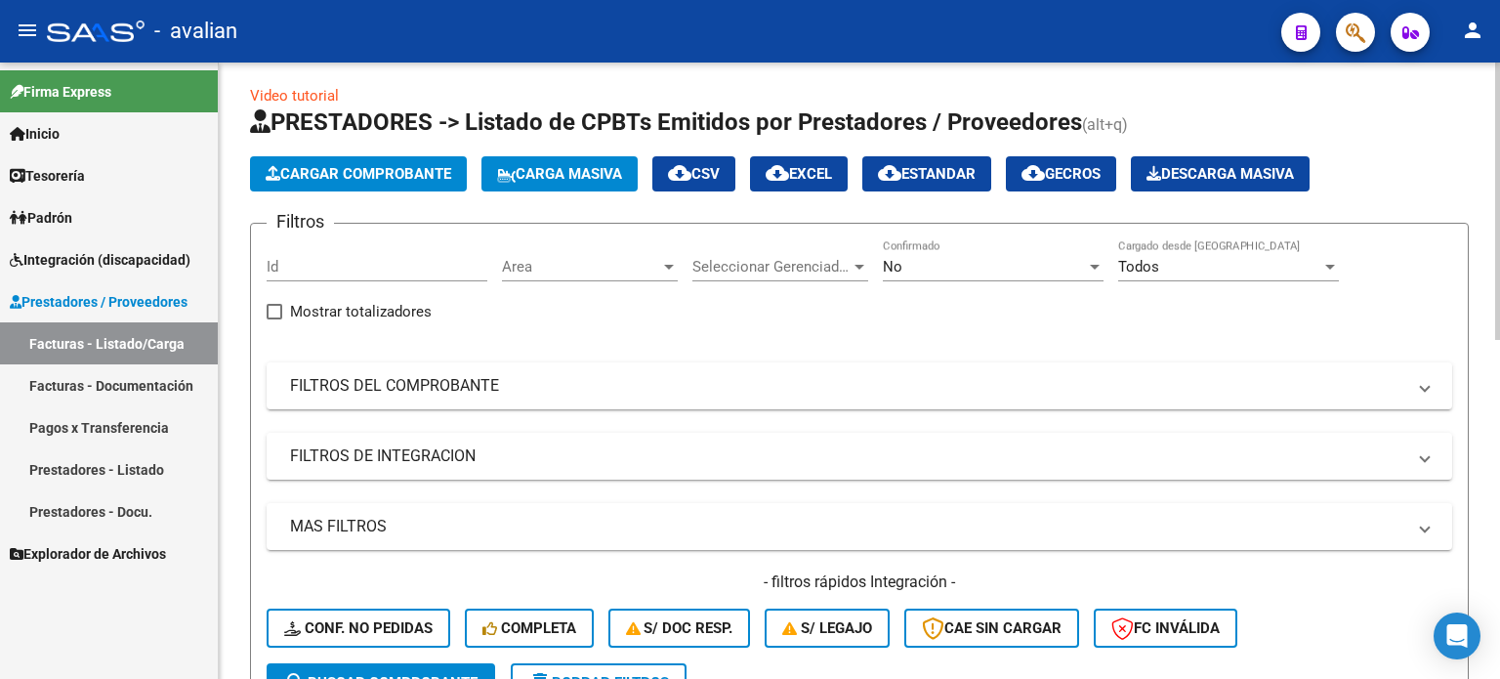
scroll to position [0, 0]
